Goal: Transaction & Acquisition: Book appointment/travel/reservation

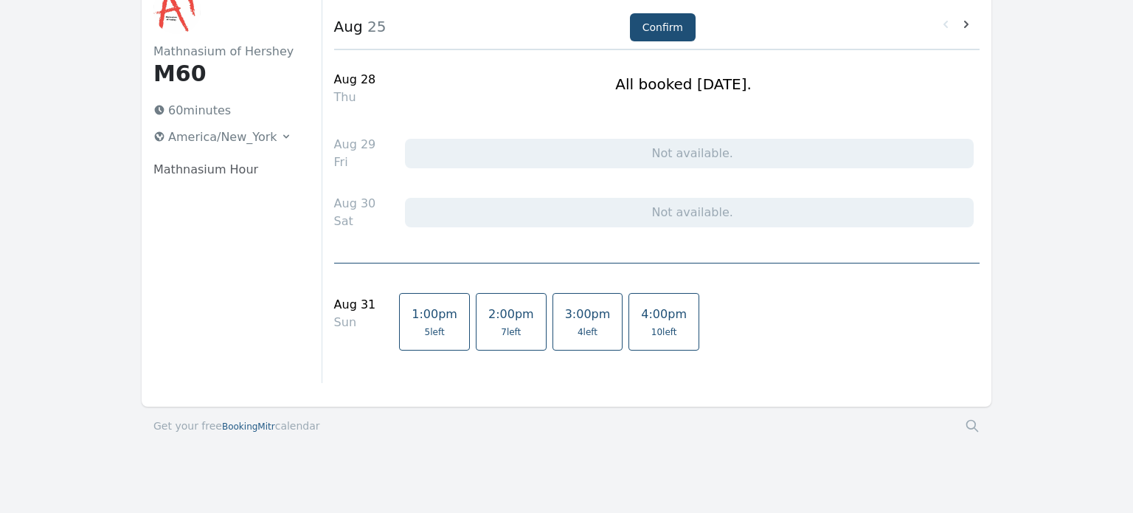
scroll to position [108, 0]
click at [420, 319] on span "1:00pm" at bounding box center [435, 313] width 46 height 14
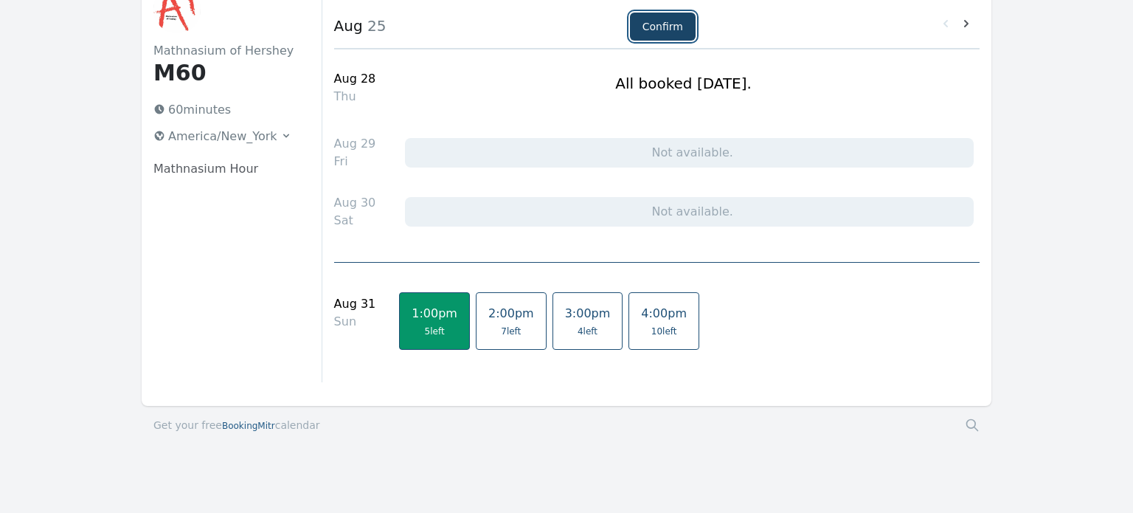
click at [653, 35] on button "Confirm" at bounding box center [663, 27] width 66 height 28
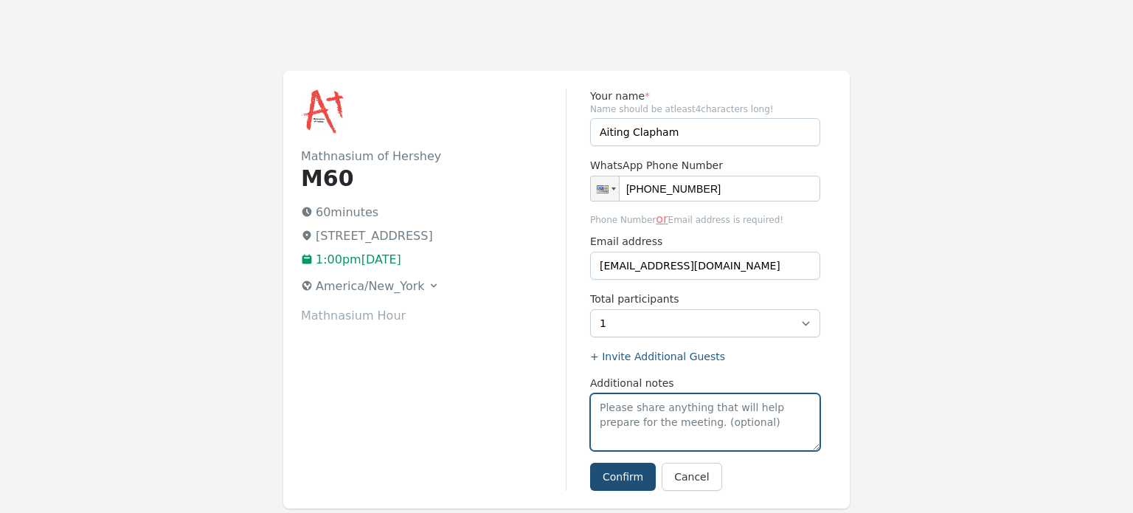
click at [666, 413] on textarea "Additional notes" at bounding box center [705, 422] width 230 height 58
type textarea "E"
type textarea "[PERSON_NAME]"
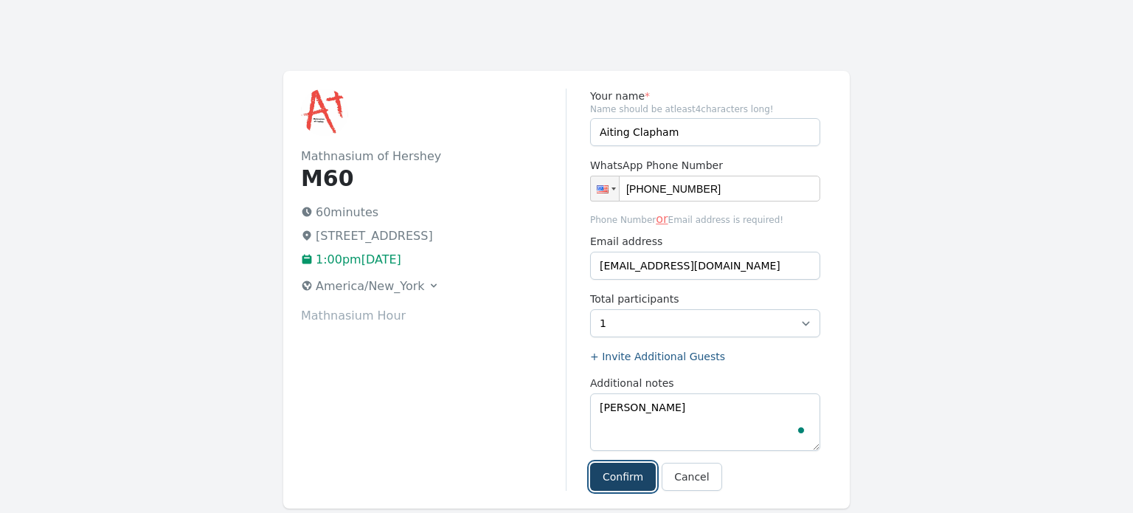
click at [623, 479] on button "Confirm" at bounding box center [623, 477] width 66 height 28
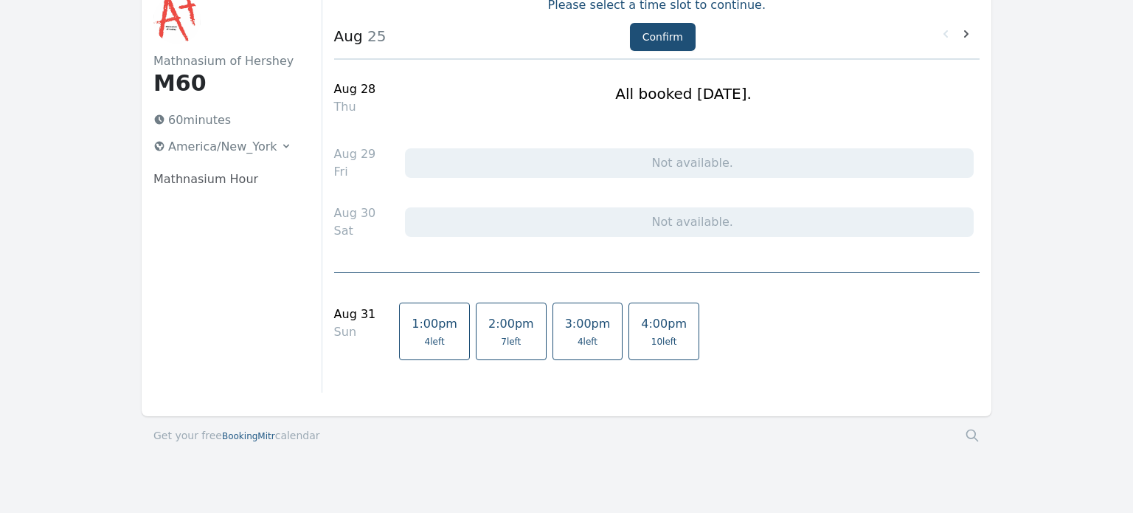
scroll to position [118, 0]
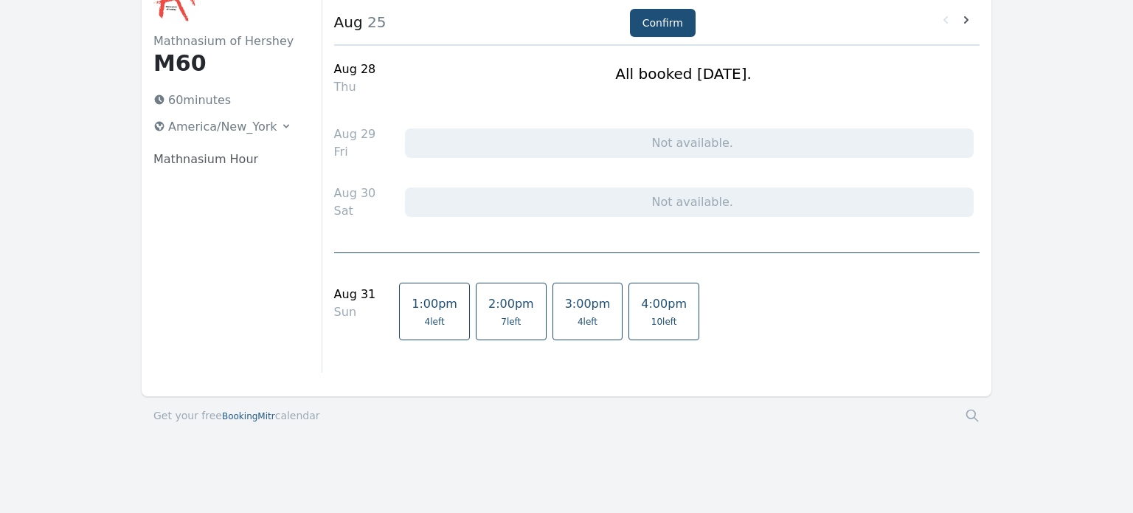
click at [229, 414] on span "BookingMitr" at bounding box center [248, 416] width 53 height 10
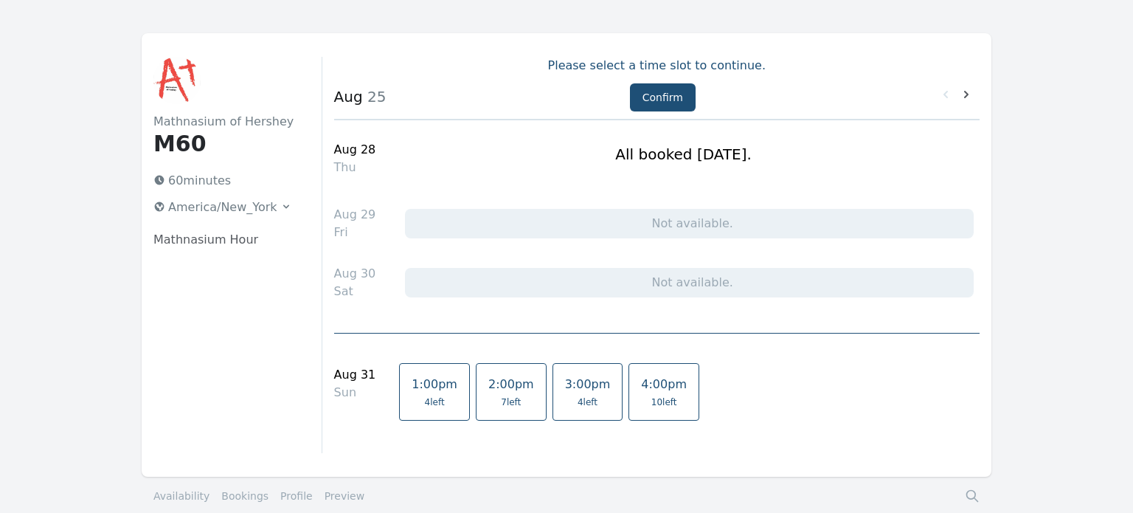
scroll to position [0, 0]
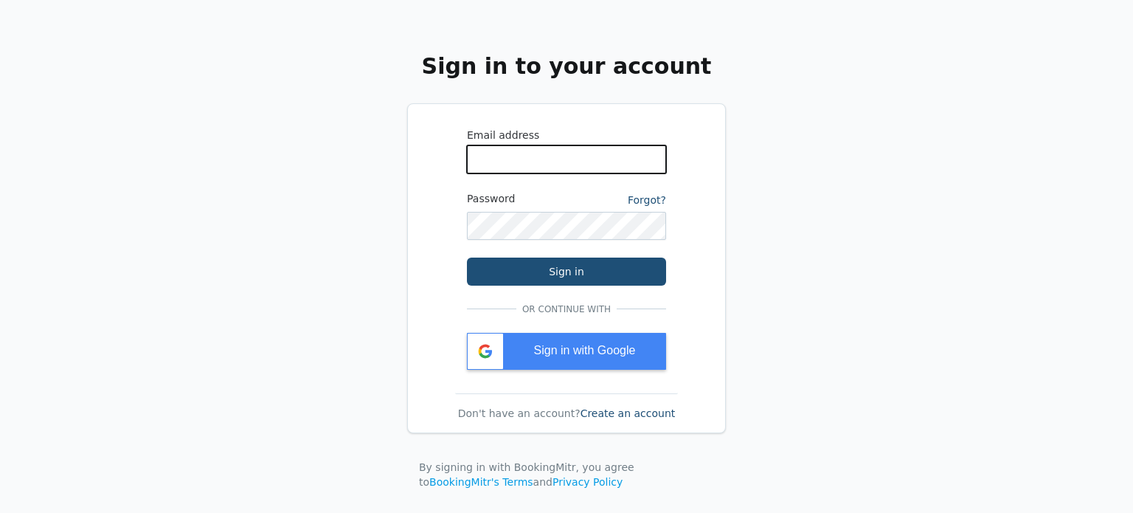
type input "[EMAIL_ADDRESS][DOMAIN_NAME]"
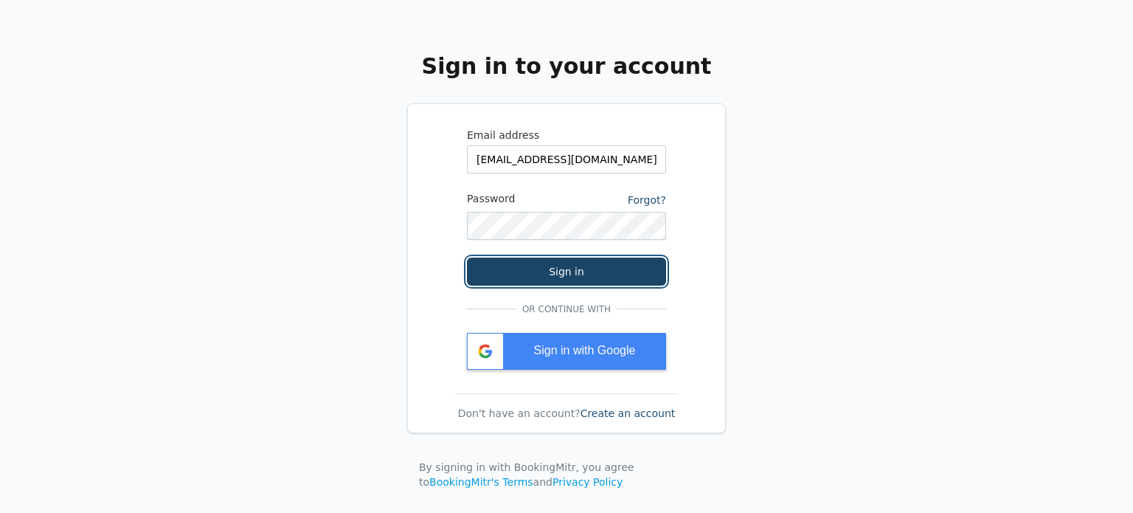
click at [626, 260] on button "Sign in" at bounding box center [566, 271] width 199 height 28
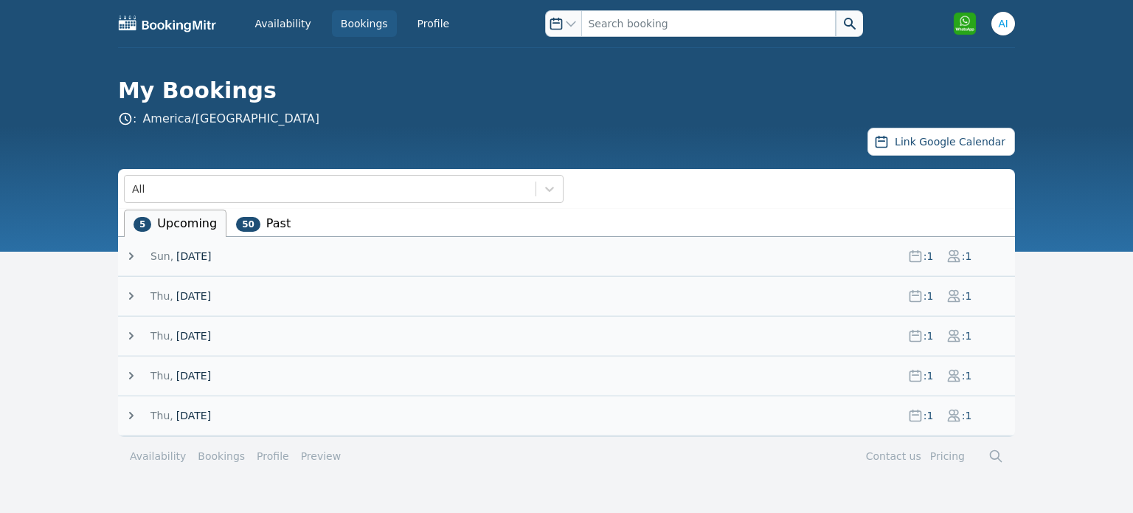
click at [127, 256] on icon at bounding box center [131, 256] width 15 height 15
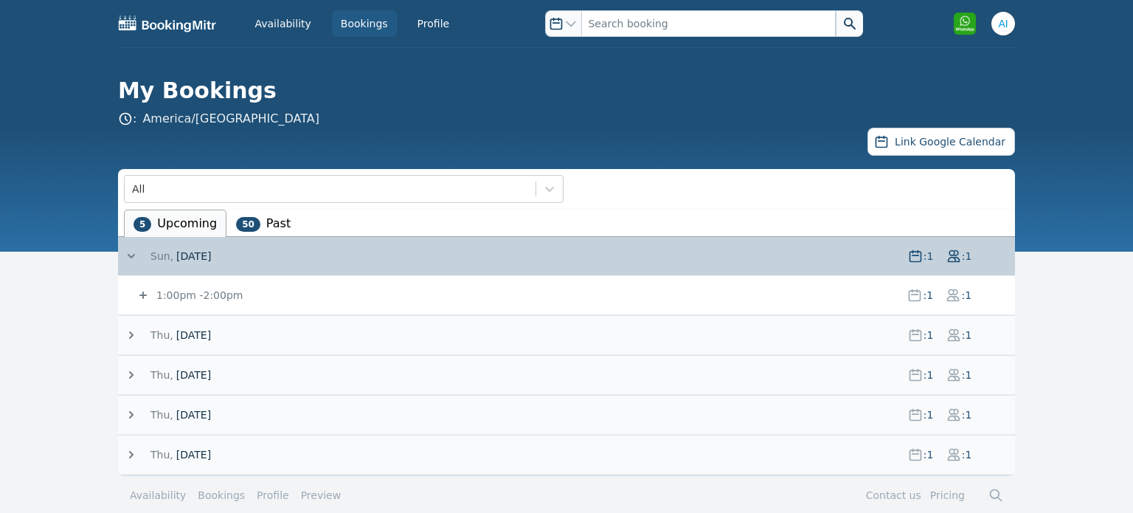
click at [124, 333] on icon at bounding box center [131, 335] width 15 height 15
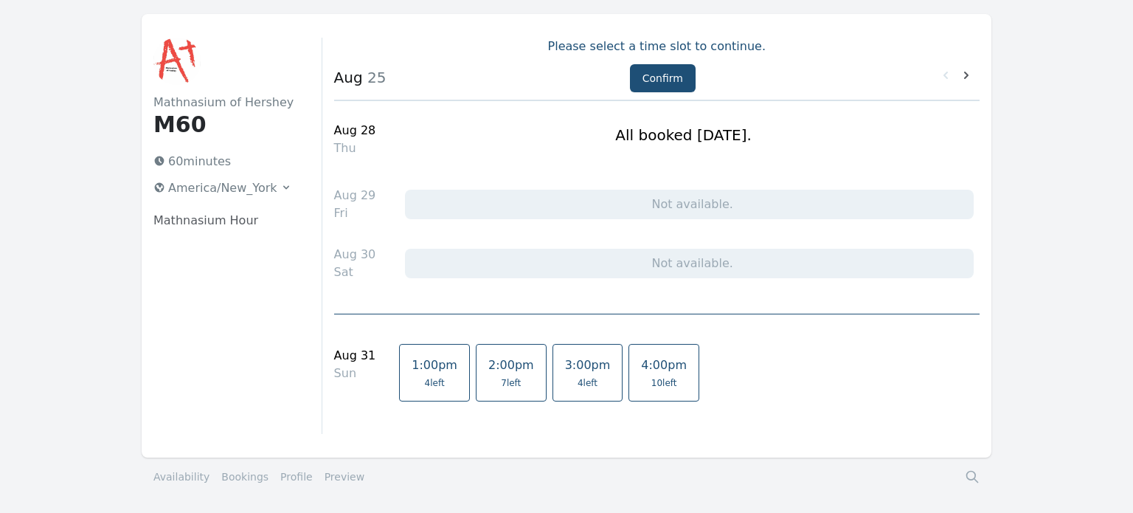
scroll to position [56, 0]
click at [966, 75] on icon at bounding box center [966, 76] width 15 height 15
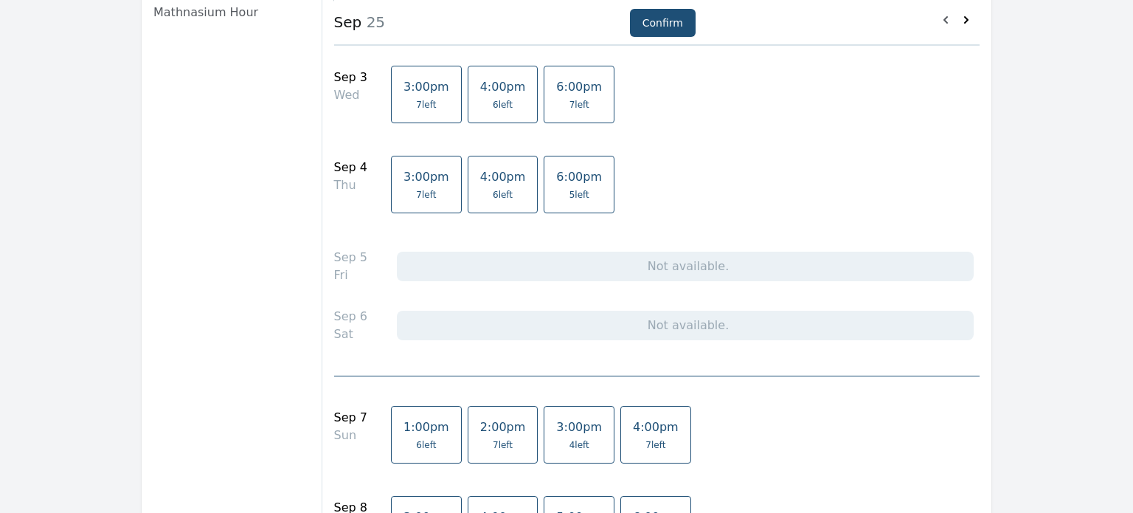
scroll to position [266, 0]
click at [569, 194] on span "5 left" at bounding box center [579, 194] width 20 height 12
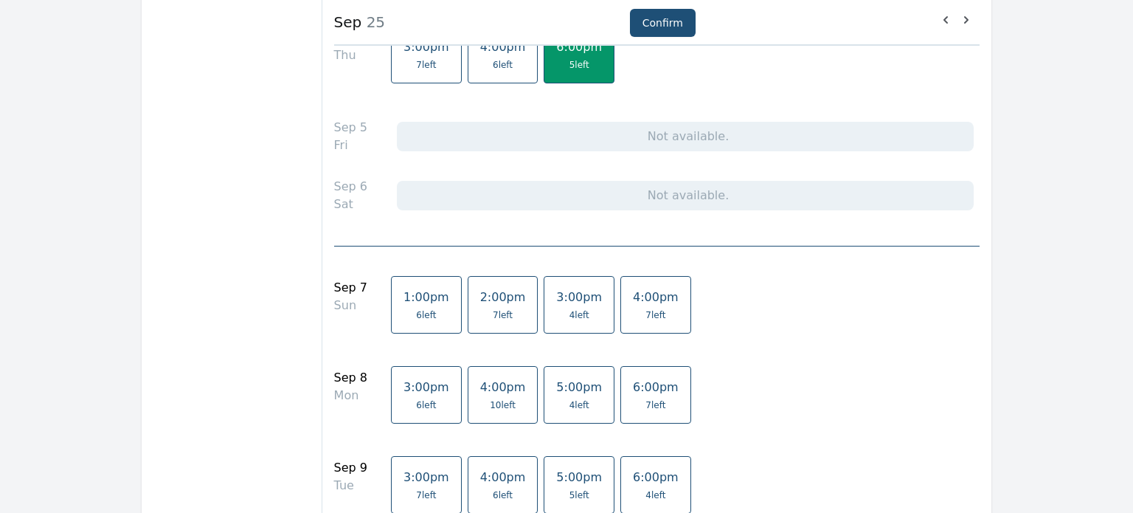
click at [422, 305] on link "1:00pm 6 left" at bounding box center [426, 305] width 71 height 58
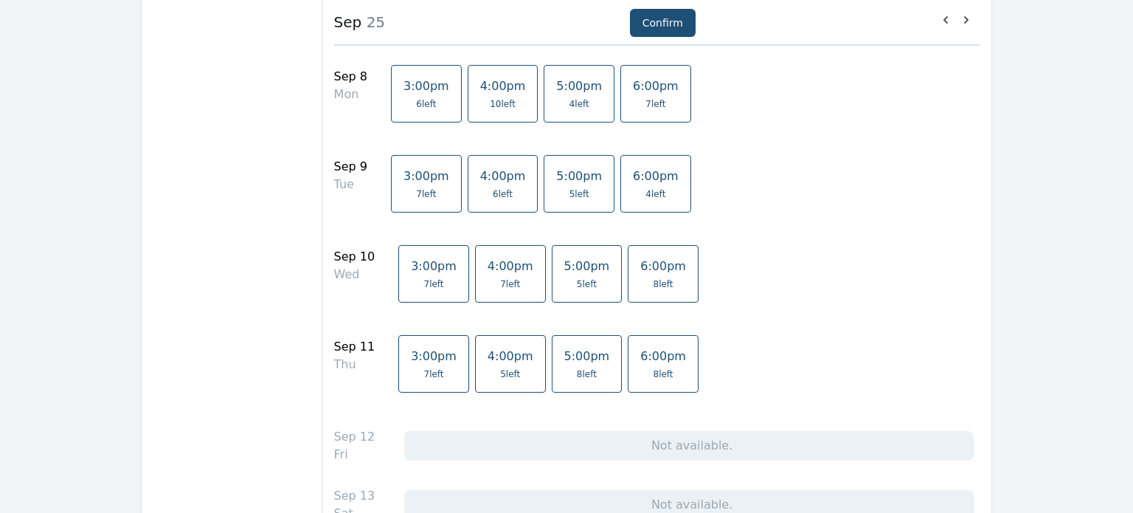
scroll to position [697, 0]
click at [567, 351] on span "5:00pm" at bounding box center [587, 354] width 46 height 14
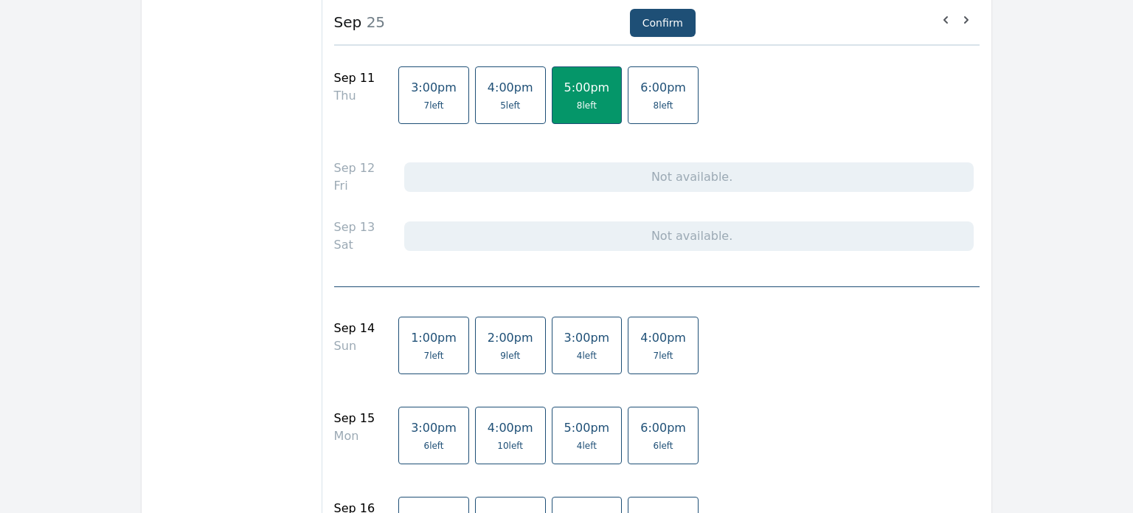
click at [423, 338] on span "1:00pm" at bounding box center [434, 337] width 46 height 14
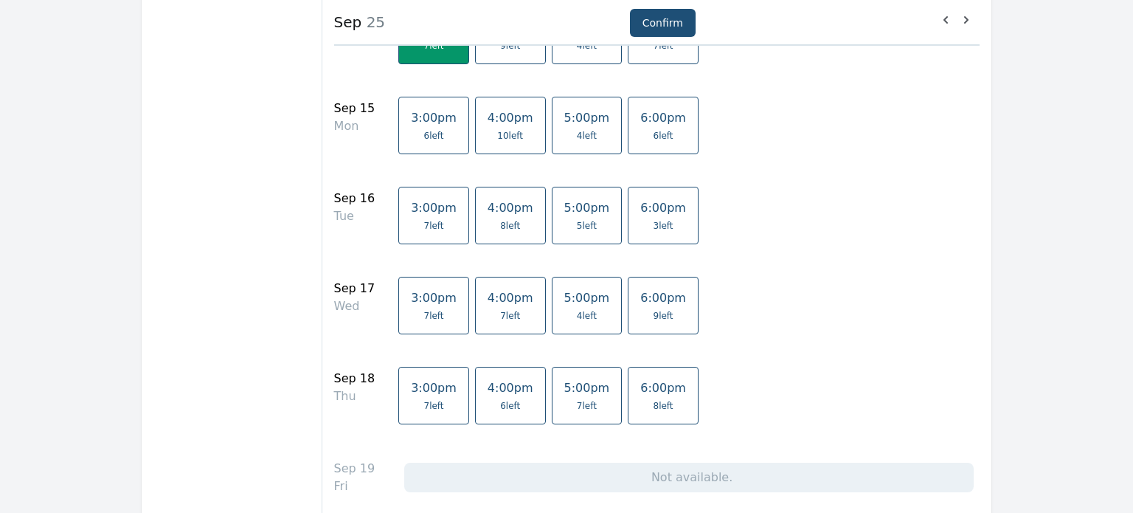
click at [564, 384] on span "5:00pm" at bounding box center [587, 388] width 46 height 14
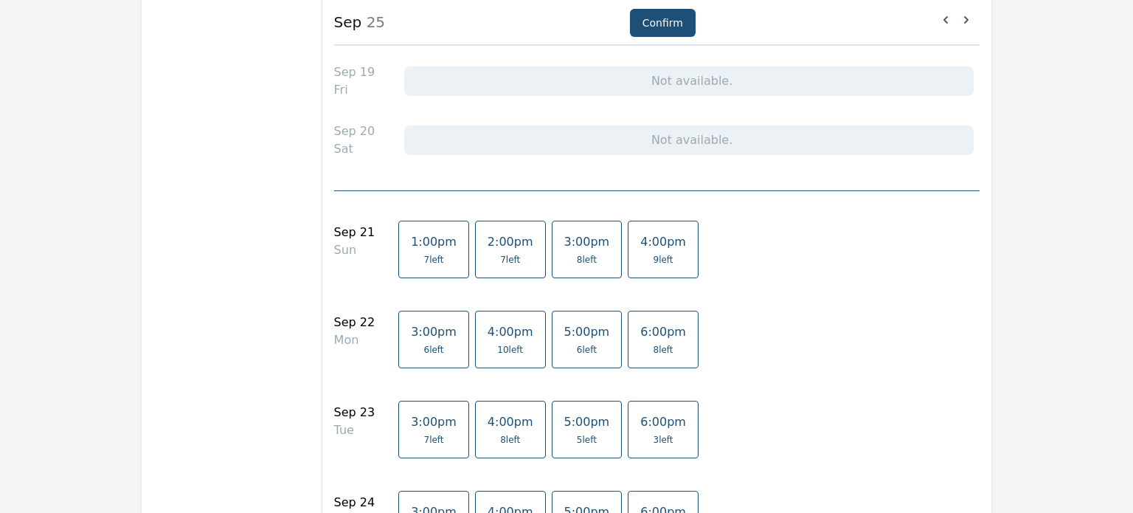
scroll to position [1672, 0]
click at [424, 243] on link "1:00pm 7 left" at bounding box center [433, 247] width 71 height 58
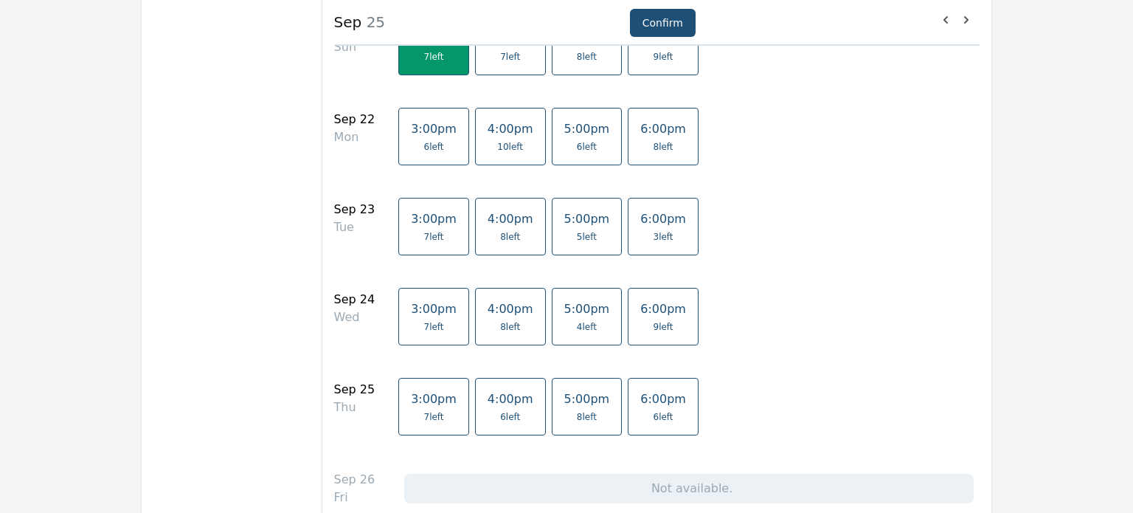
click at [569, 394] on span "5:00pm" at bounding box center [587, 399] width 46 height 14
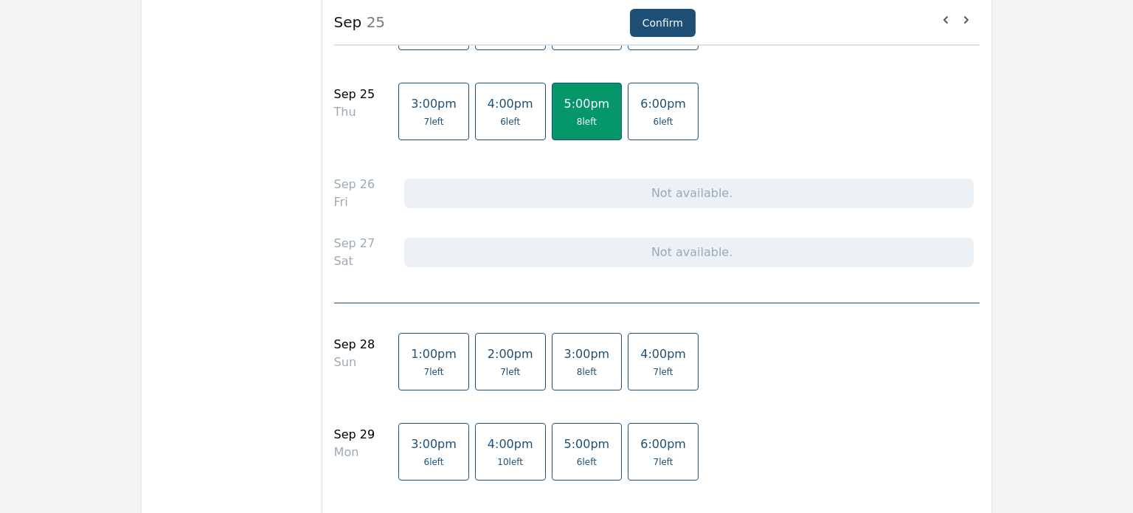
click at [422, 350] on span "1:00pm" at bounding box center [434, 354] width 46 height 14
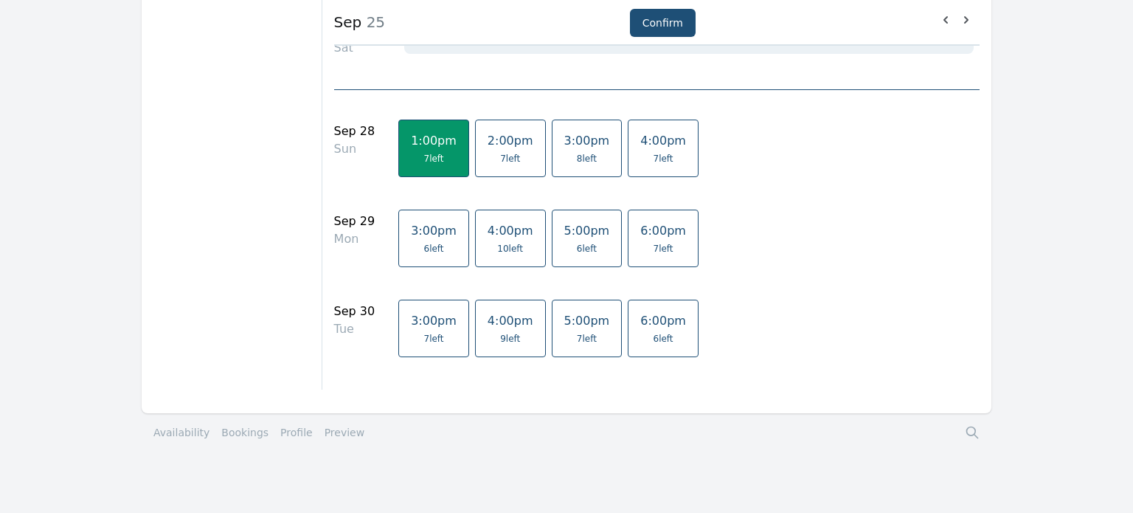
scroll to position [2392, 0]
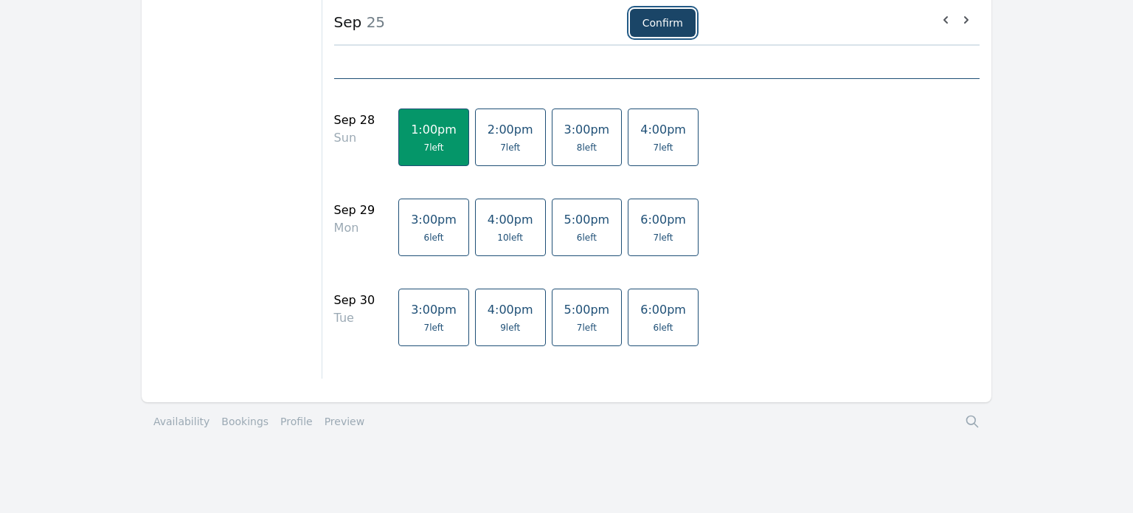
click at [667, 29] on button "Confirm" at bounding box center [663, 23] width 66 height 28
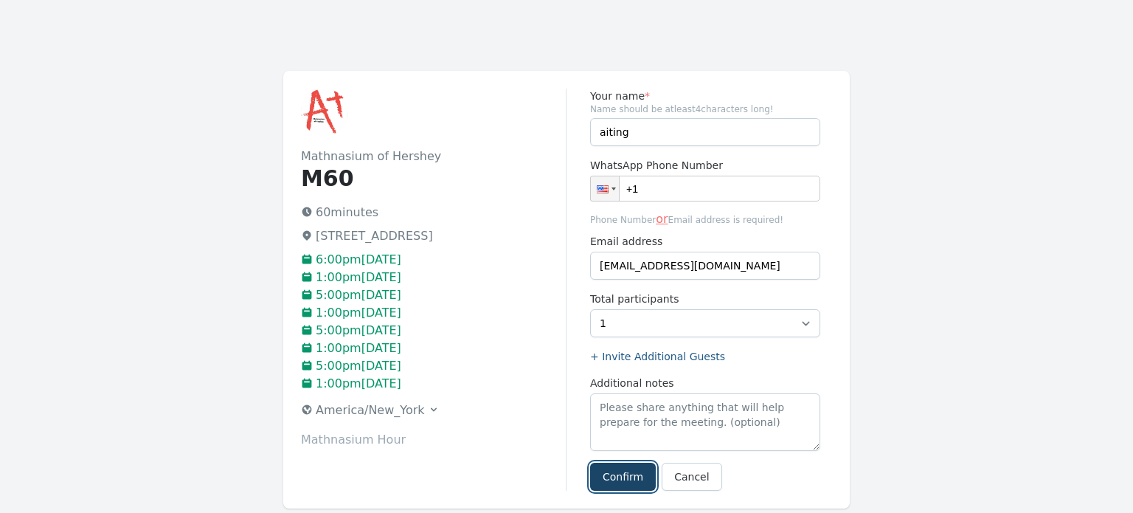
click at [626, 477] on button "Confirm" at bounding box center [623, 477] width 66 height 28
